Goal: Obtain resource: Download file/media

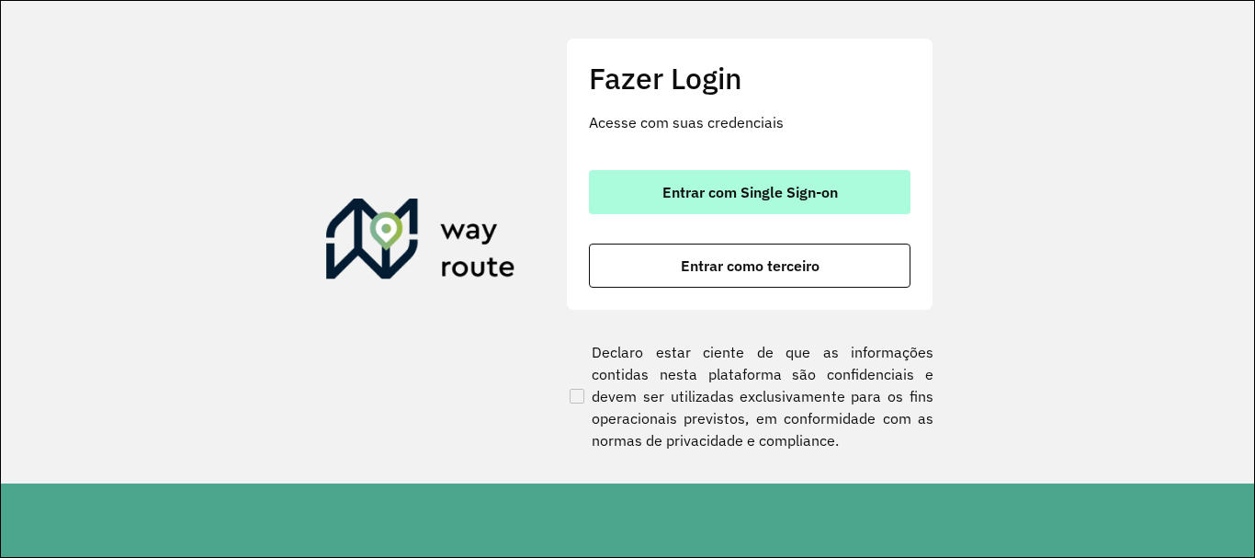
click at [825, 198] on span "Entrar com Single Sign-on" at bounding box center [749, 192] width 175 height 15
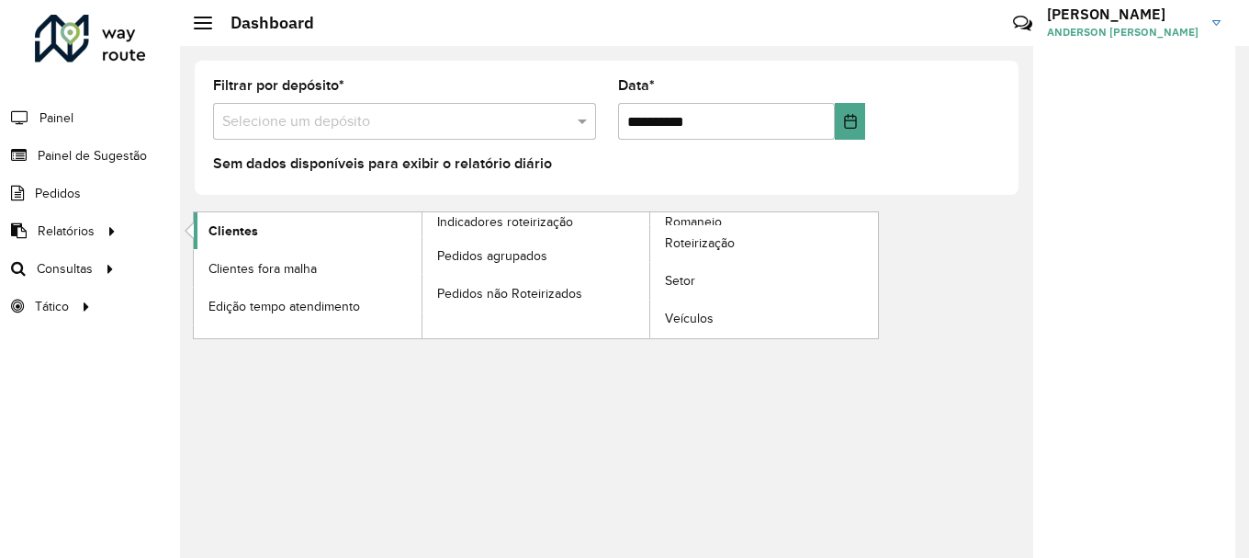
click at [214, 229] on span "Clientes" at bounding box center [234, 230] width 50 height 19
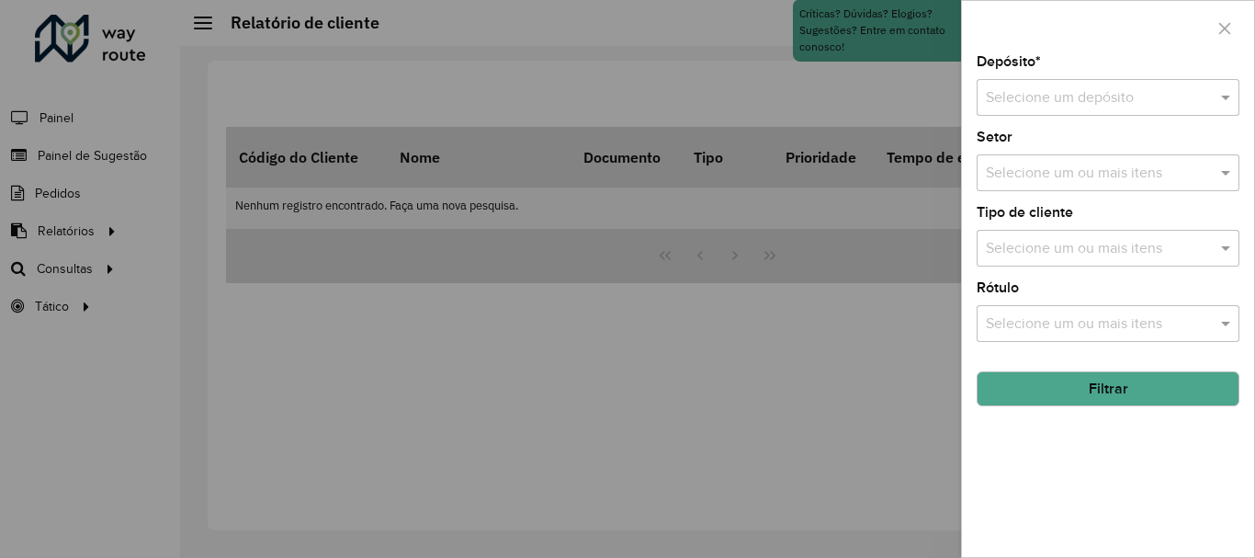
click at [1059, 101] on input "text" at bounding box center [1090, 98] width 208 height 22
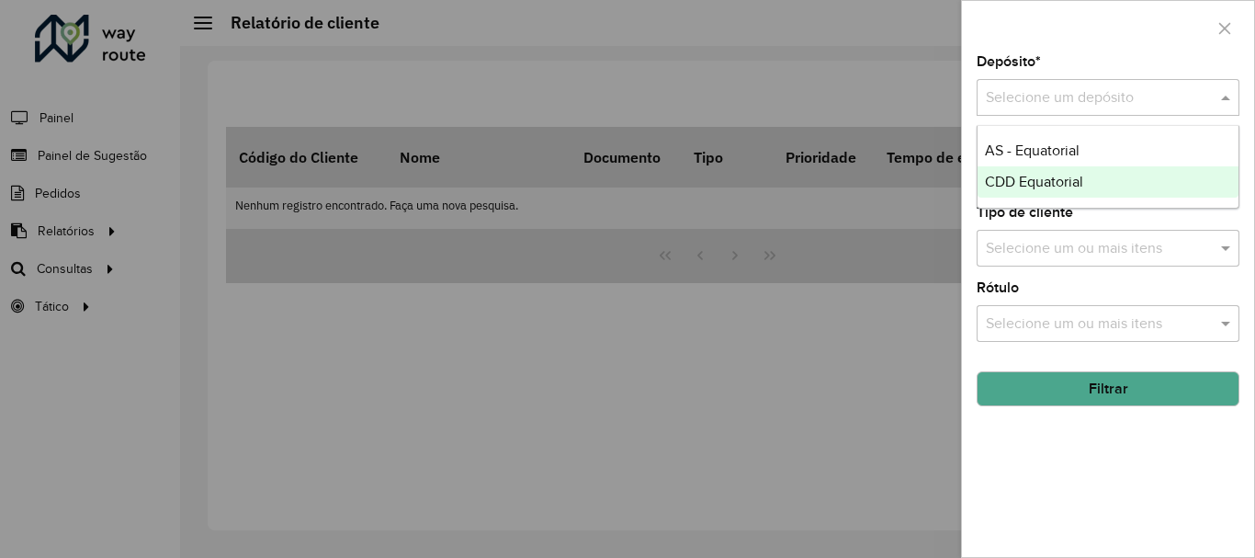
click at [1037, 181] on span "CDD Equatorial" at bounding box center [1034, 182] width 98 height 16
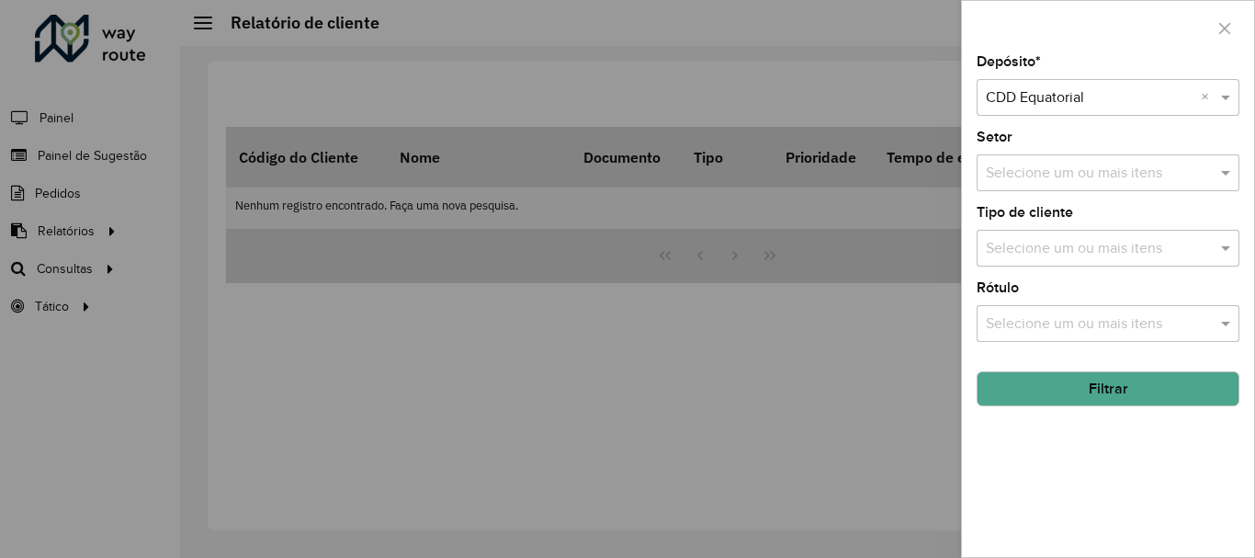
click at [1104, 390] on button "Filtrar" at bounding box center [1107, 388] width 263 height 35
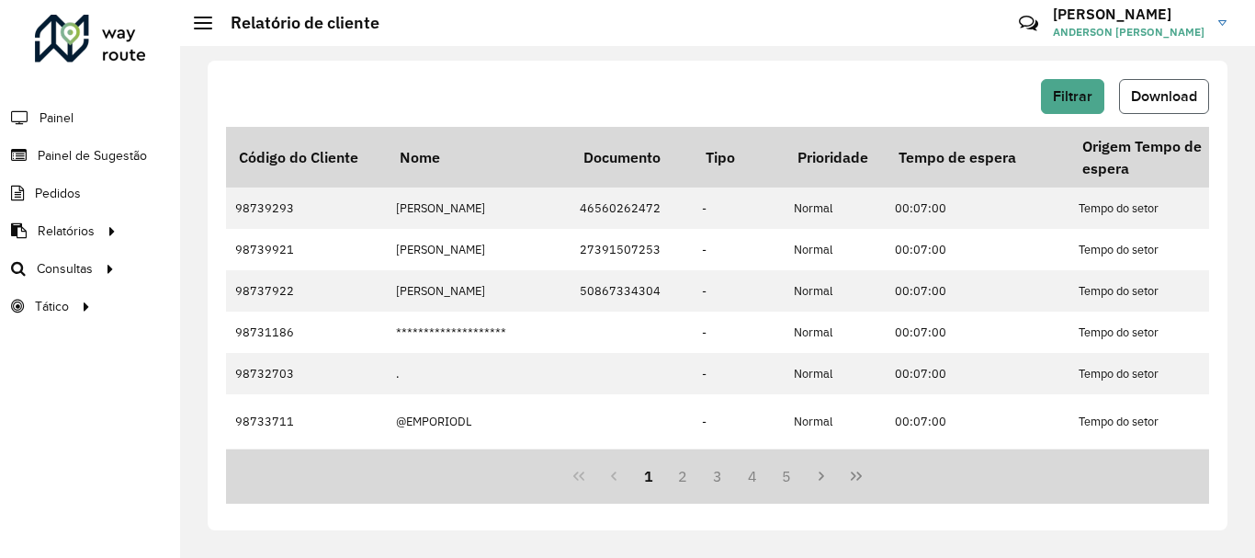
click at [1143, 99] on span "Download" at bounding box center [1164, 96] width 66 height 16
